Goal: Transaction & Acquisition: Purchase product/service

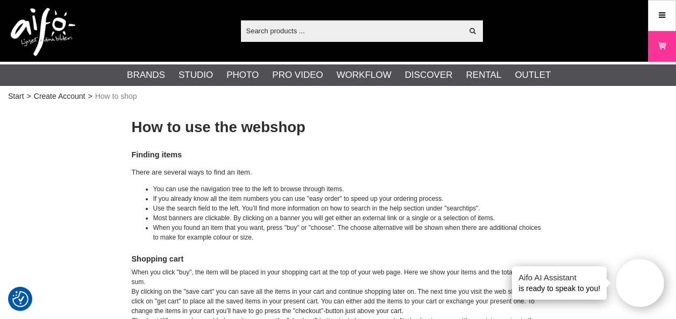
click at [282, 35] on input "text" at bounding box center [352, 31] width 222 height 16
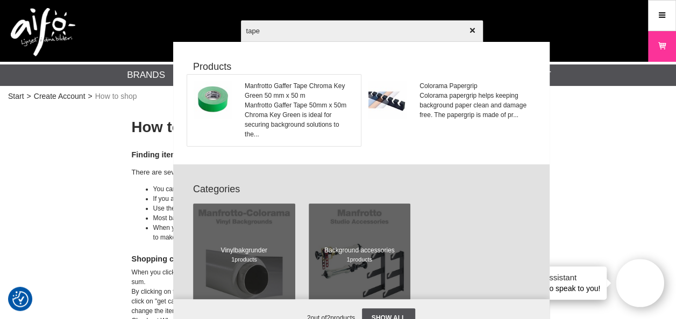
type input "tape"
click at [289, 109] on span "Manfrotto Gaffer Tape 50mm x 50m Chroma Key Green is ideal for securing backgro…" at bounding box center [299, 120] width 109 height 39
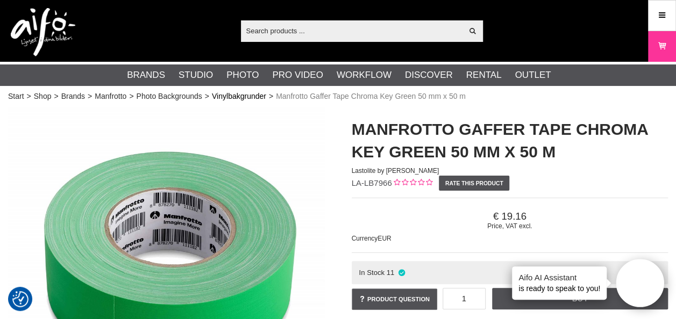
click at [247, 99] on link "Vinylbakgrunder" at bounding box center [239, 96] width 54 height 11
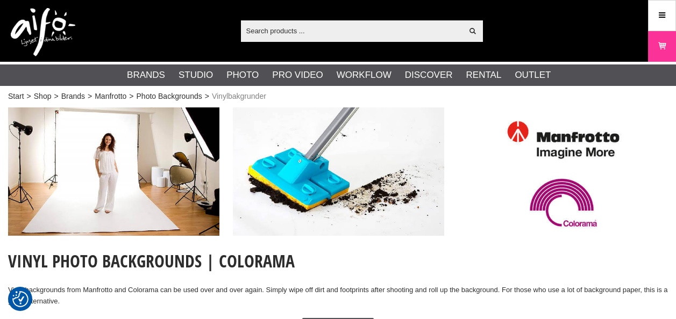
click at [196, 97] on link "Photo Backgrounds" at bounding box center [170, 96] width 66 height 11
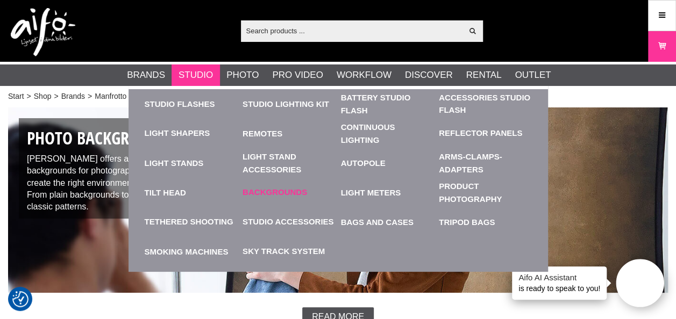
click at [287, 190] on link "Backgrounds" at bounding box center [274, 193] width 65 height 12
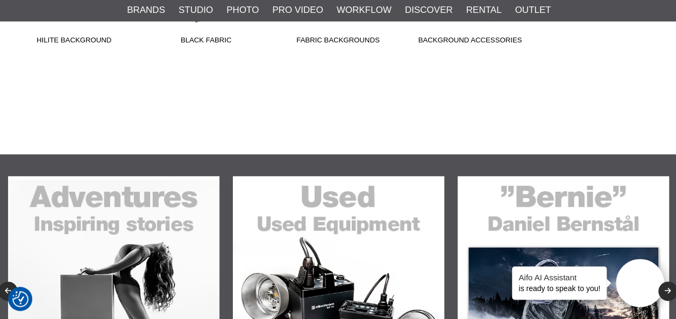
scroll to position [430, 0]
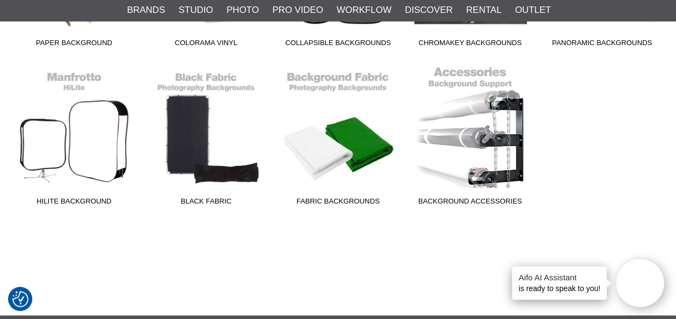
click at [456, 188] on link "Background Accessories" at bounding box center [470, 138] width 132 height 145
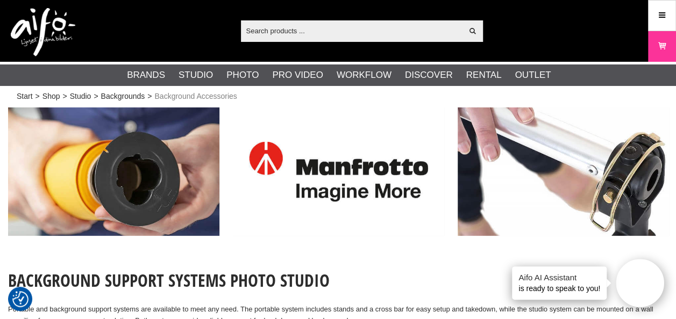
click at [266, 30] on input "text" at bounding box center [352, 31] width 222 height 16
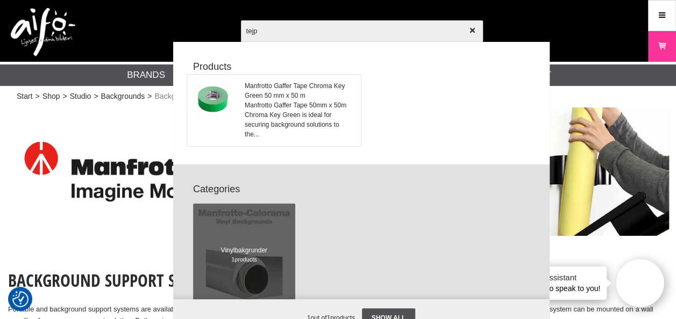
type input "tejp"
click at [264, 119] on span "Manfrotto Gaffer Tape 50mm x 50m Chroma Key Green is ideal for securing backgro…" at bounding box center [299, 120] width 109 height 39
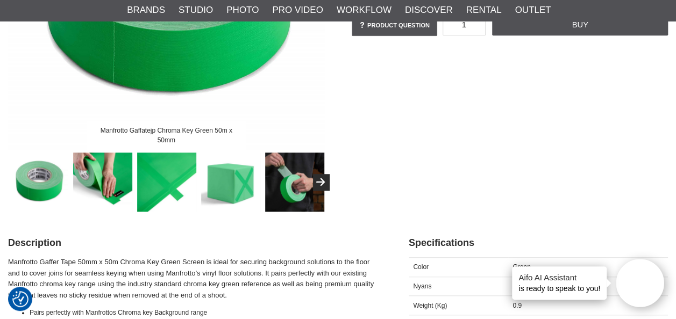
scroll to position [269, 0]
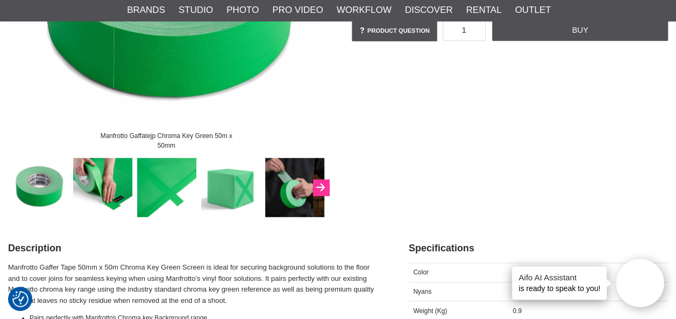
click at [326, 187] on button "Next" at bounding box center [321, 188] width 16 height 16
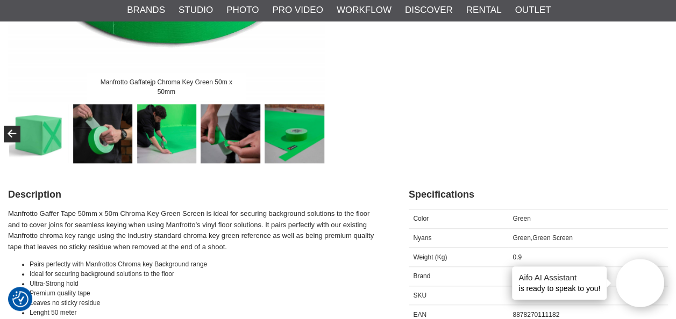
scroll to position [0, 0]
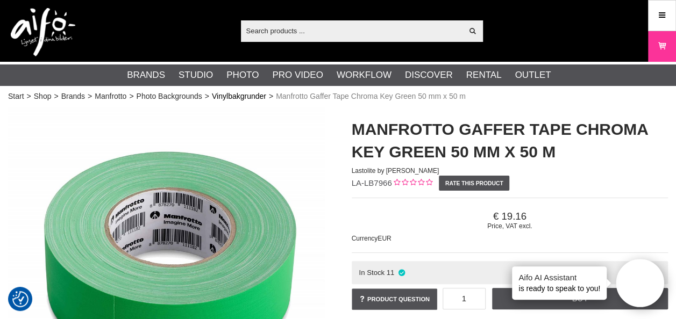
click at [231, 97] on link "Vinylbakgrunder" at bounding box center [239, 96] width 54 height 11
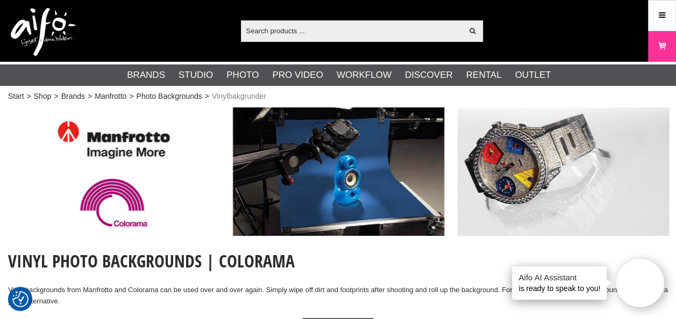
click at [291, 31] on input "text" at bounding box center [352, 31] width 222 height 16
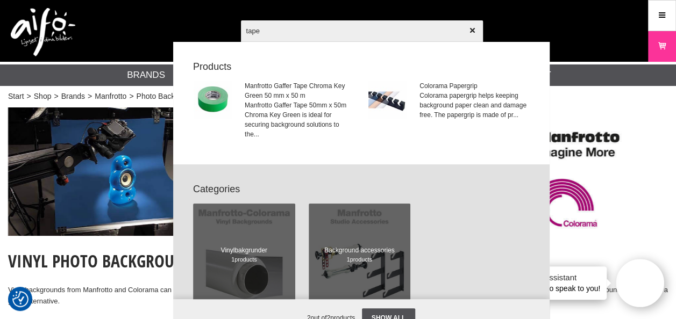
drag, startPoint x: 245, startPoint y: 26, endPoint x: 226, endPoint y: 27, distance: 18.8
click at [226, 27] on div "tape Show all Products Manfrotto Gaffer Tape Chroma Key Green 50 mm x 50 m Manf…" at bounding box center [338, 31] width 676 height 62
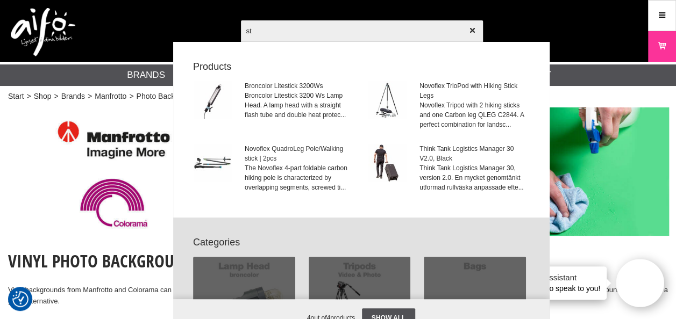
type input "s"
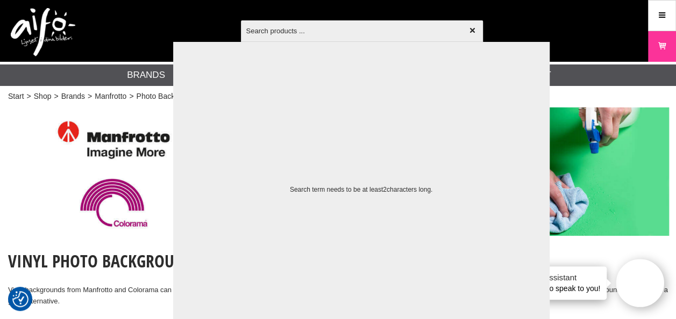
click at [584, 95] on div "Show all Products Categories 4 out of 4 products Your search for yielded no hit…" at bounding box center [429, 154] width 376 height 269
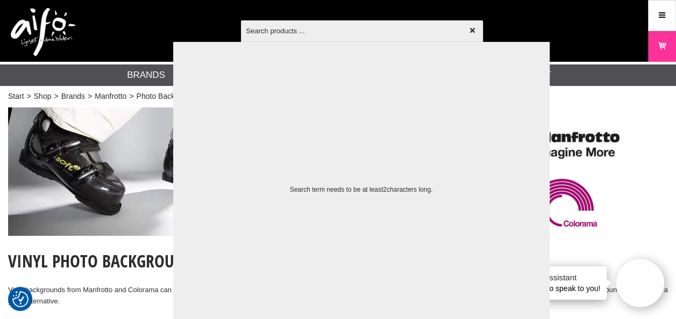
click at [595, 91] on div "Show all Products Categories 4 out of 4 products Your search for yielded no hit…" at bounding box center [429, 154] width 376 height 269
click at [387, 24] on input "text" at bounding box center [362, 31] width 242 height 38
click at [474, 29] on icon "button" at bounding box center [472, 31] width 8 height 8
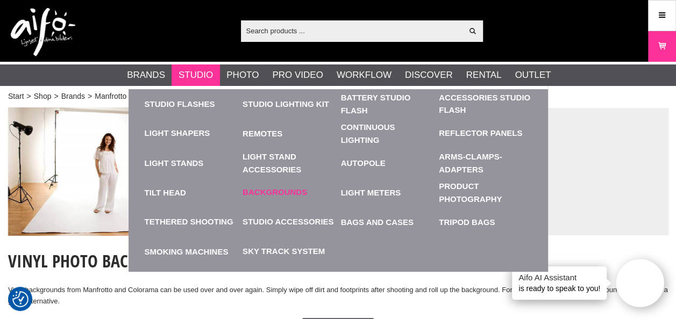
click at [273, 193] on link "Backgrounds" at bounding box center [274, 193] width 65 height 12
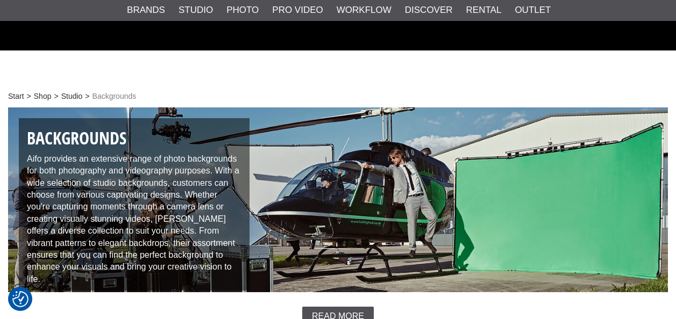
scroll to position [269, 0]
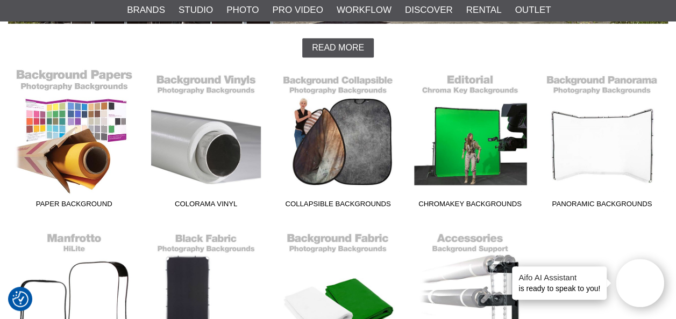
click at [79, 183] on link "Paper Background" at bounding box center [74, 140] width 132 height 145
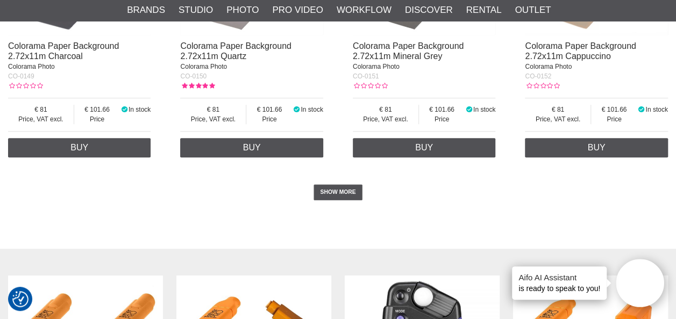
scroll to position [2312, 0]
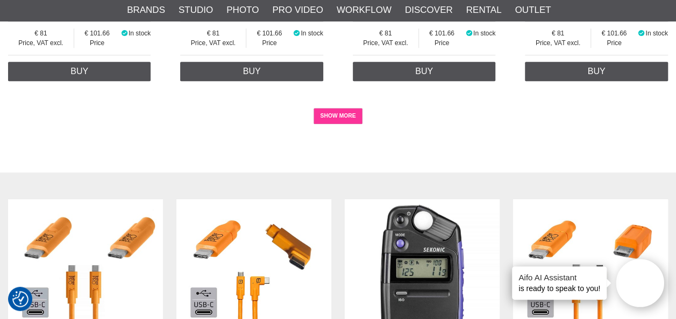
click at [332, 124] on link "SHOW MORE" at bounding box center [337, 116] width 49 height 16
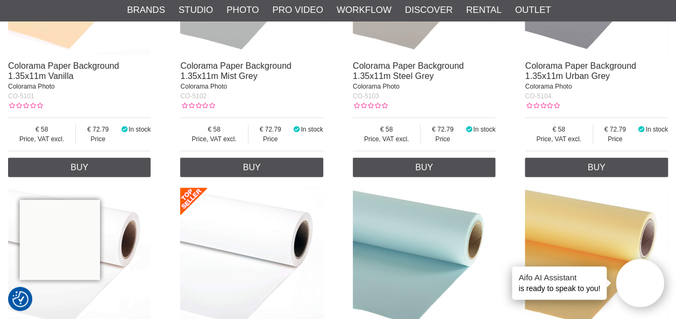
scroll to position [9409, 0]
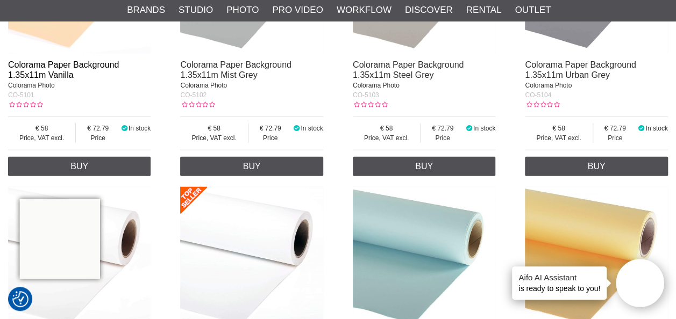
click at [87, 80] on link "Colorama Paper Background 1.35x11m Vanilla" at bounding box center [63, 69] width 111 height 19
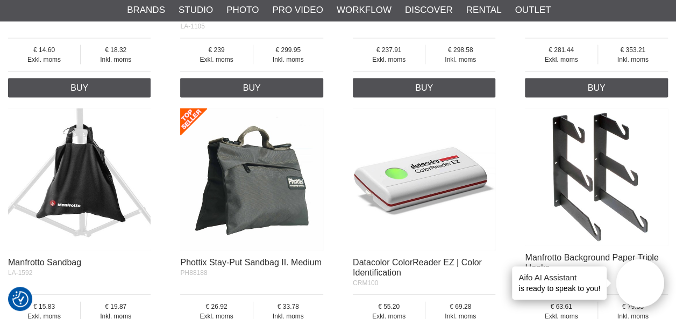
scroll to position [1129, 0]
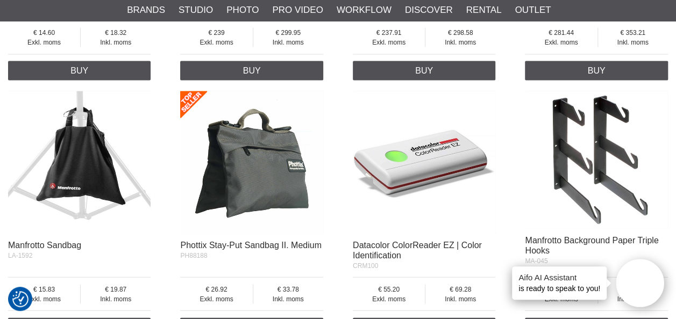
click at [417, 237] on div at bounding box center [424, 165] width 142 height 149
click at [389, 252] on link "Datacolor ColorReader EZ | Color Identification" at bounding box center [417, 250] width 129 height 19
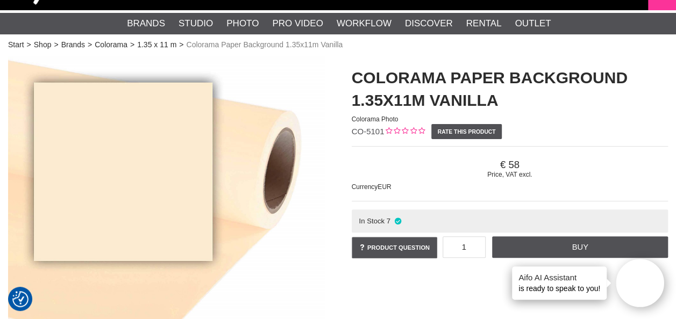
scroll to position [108, 0]
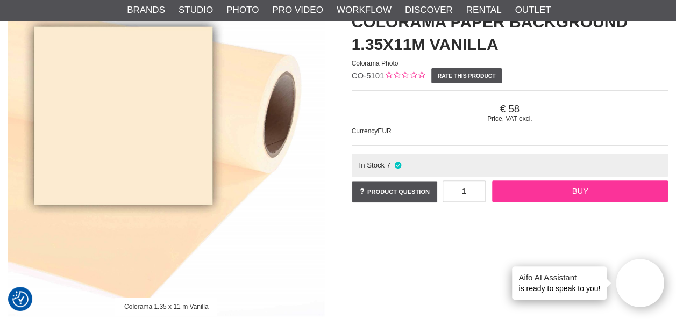
click at [516, 190] on link "Buy" at bounding box center [580, 192] width 176 height 22
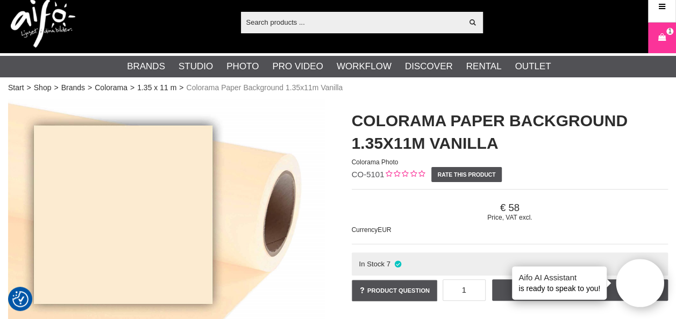
scroll to position [0, 0]
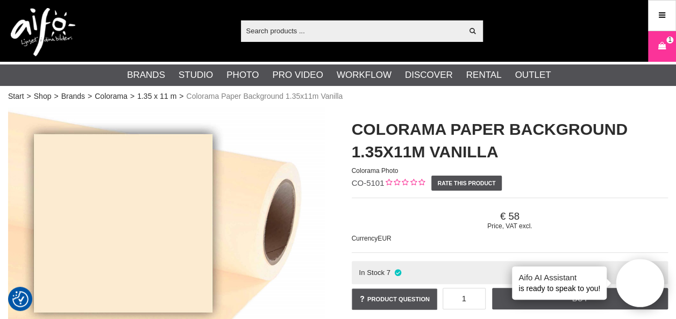
click at [326, 32] on input "text" at bounding box center [352, 31] width 222 height 16
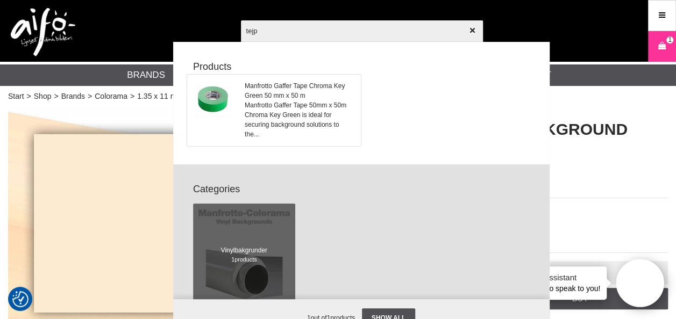
type input "tejp"
click at [315, 94] on span "Manfrotto Gaffer Tape Chroma Key Green 50 mm x 50 m" at bounding box center [299, 90] width 109 height 19
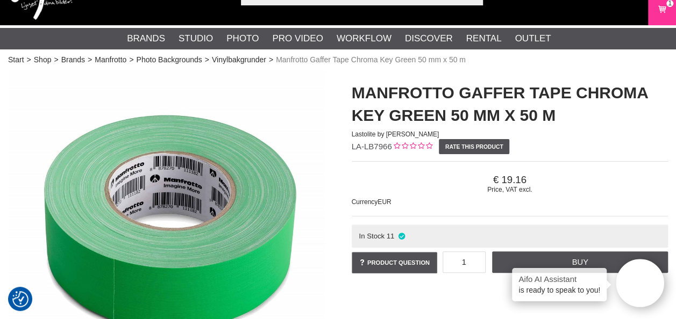
scroll to position [54, 0]
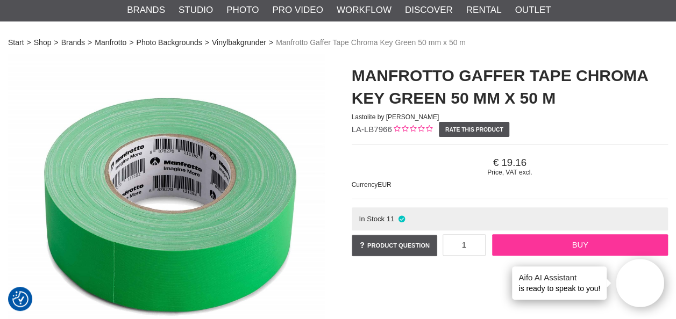
click at [505, 242] on link "Buy" at bounding box center [580, 245] width 176 height 22
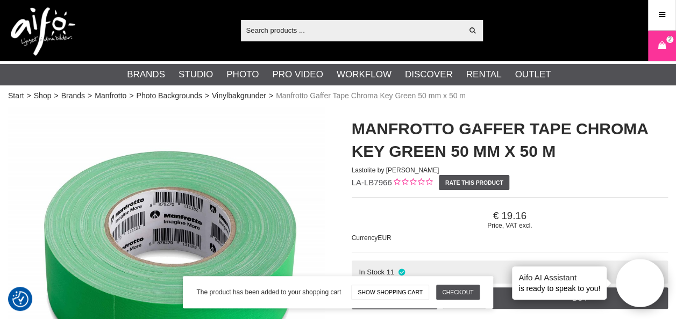
scroll to position [0, 0]
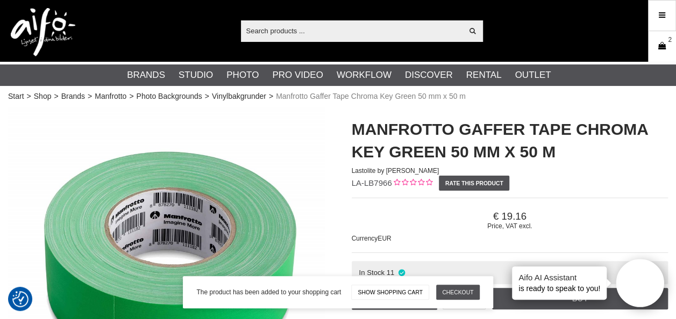
click at [662, 48] on icon at bounding box center [661, 46] width 11 height 12
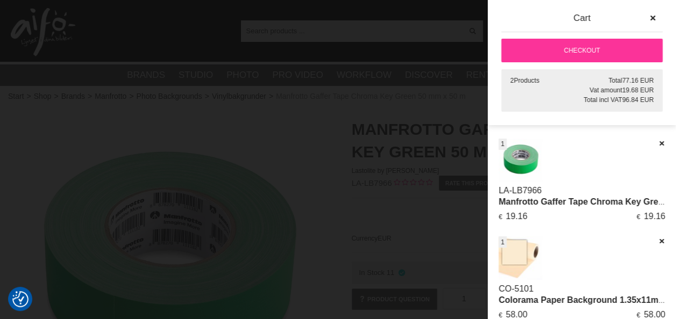
click at [593, 48] on link "Checkout" at bounding box center [581, 51] width 161 height 24
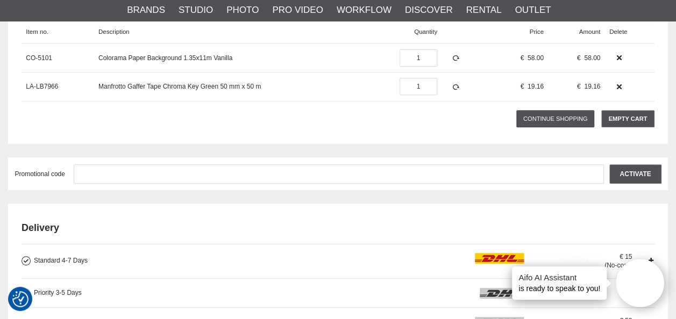
scroll to position [269, 0]
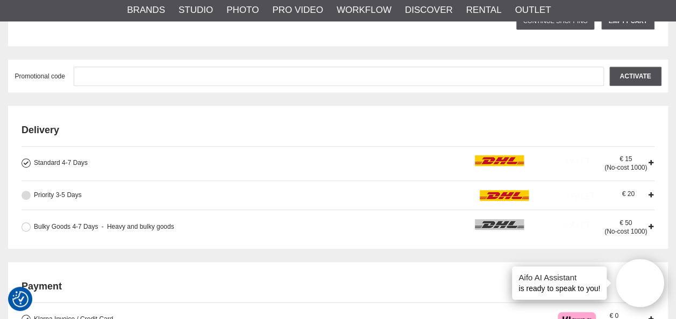
click at [27, 196] on button at bounding box center [26, 195] width 9 height 9
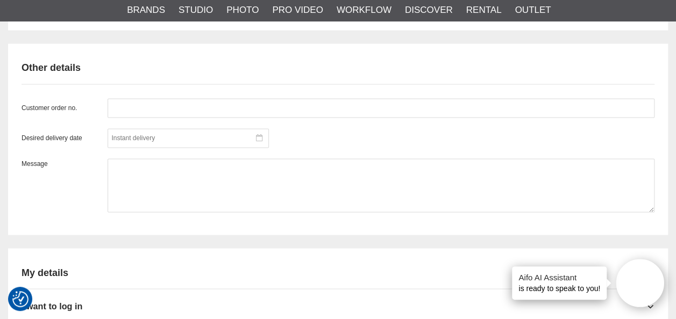
scroll to position [836, 0]
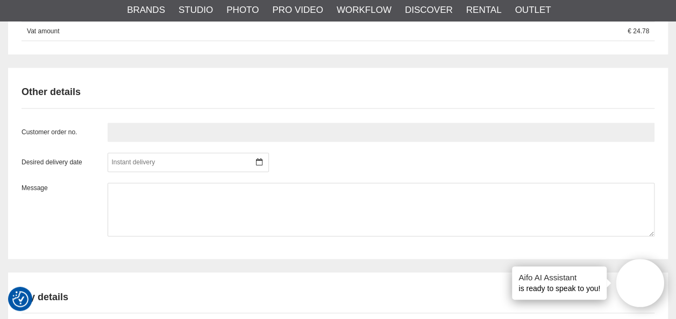
click at [162, 142] on input "text" at bounding box center [381, 132] width 547 height 19
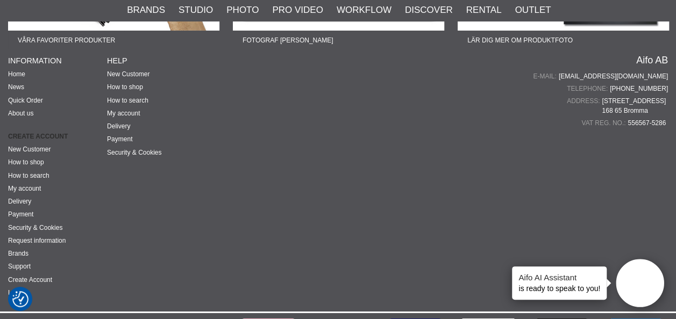
scroll to position [1696, 0]
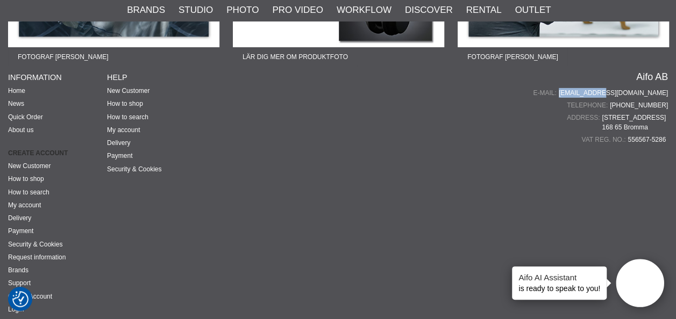
drag, startPoint x: 669, startPoint y: 93, endPoint x: 630, endPoint y: 95, distance: 39.3
click at [630, 95] on div "Fotograf Therese Asplund Lär dig mer om produktfoto Fotograf John Hagby Lär dig…" at bounding box center [338, 72] width 676 height 514
copy div "[EMAIL_ADDRESS][DOMAIN_NAME]"
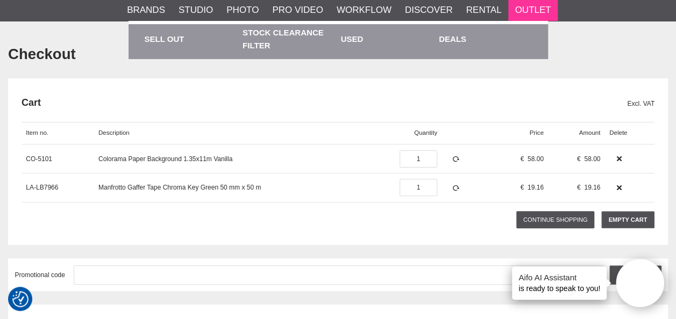
scroll to position [0, 0]
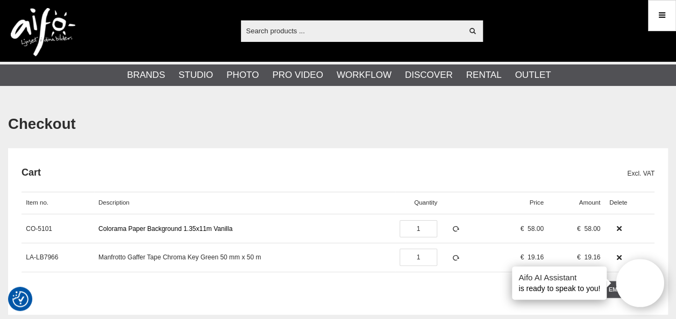
click at [194, 227] on link "Colorama Paper Background 1.35x11m Vanilla" at bounding box center [165, 229] width 134 height 8
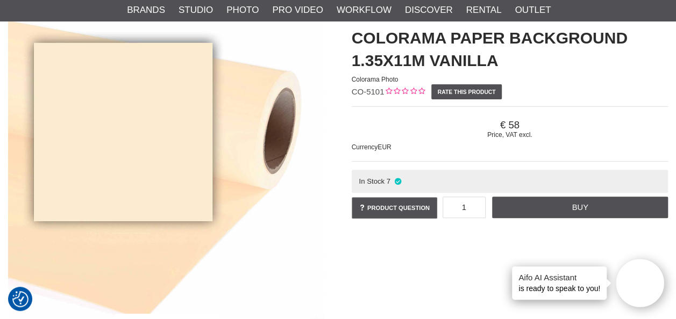
scroll to position [108, 0]
